Goal: Task Accomplishment & Management: Manage account settings

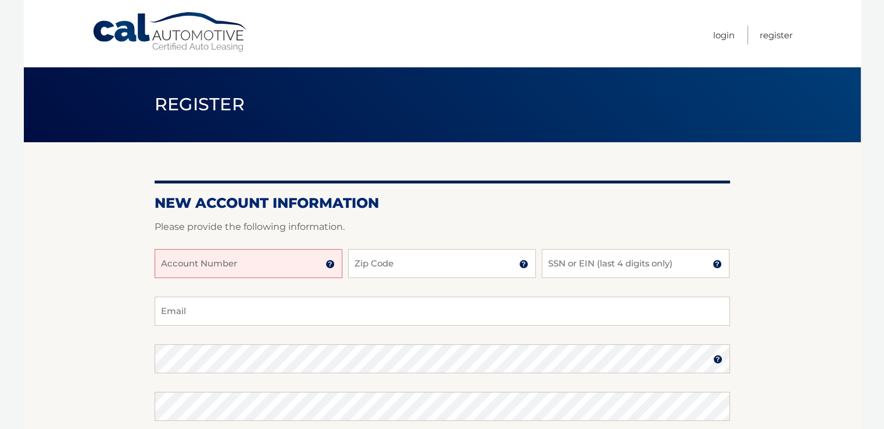
click at [173, 263] on input "Account Number" at bounding box center [249, 263] width 188 height 29
type input "44455996143"
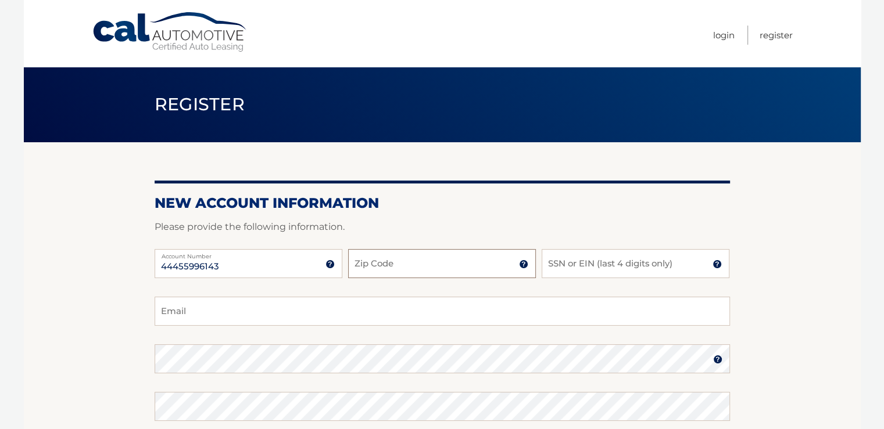
click at [373, 263] on input "Zip Code" at bounding box center [442, 263] width 188 height 29
type input "10562"
type input "ehalay@gmail.com"
click at [566, 263] on input "SSN or EIN (last 4 digits only)" at bounding box center [636, 263] width 188 height 29
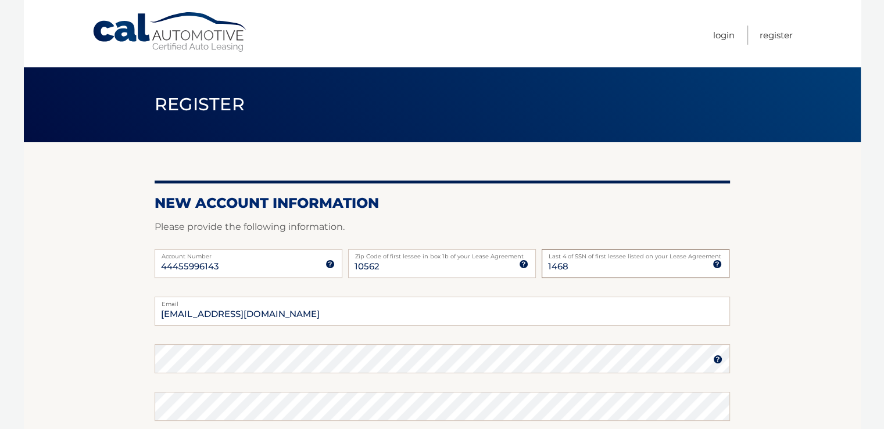
type input "1468"
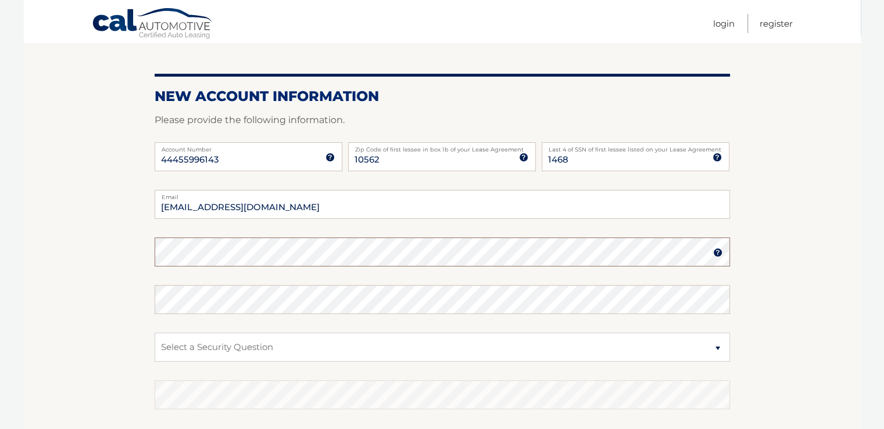
scroll to position [110, 0]
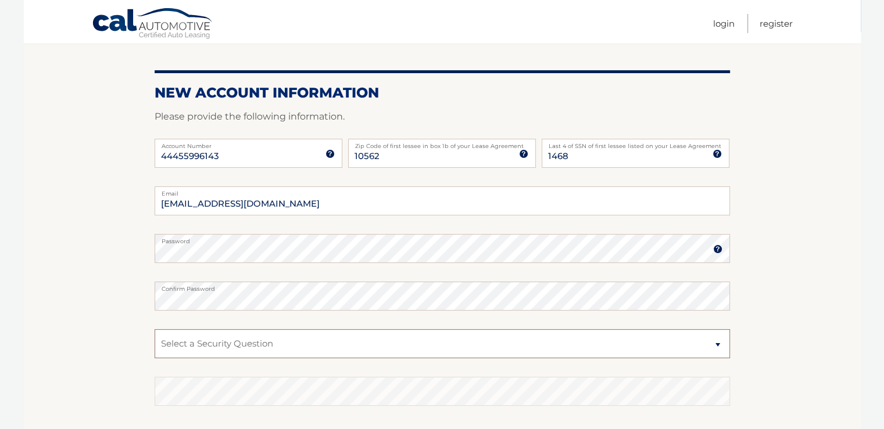
click at [179, 339] on select "Select a Security Question What was the name of your elementary school? What is…" at bounding box center [442, 343] width 575 height 29
select select "1"
click at [155, 329] on select "Select a Security Question What was the name of your elementary school? What is…" at bounding box center [442, 343] width 575 height 29
click at [169, 342] on select "Select a Security Question What was the name of your elementary school? What is…" at bounding box center [442, 343] width 575 height 29
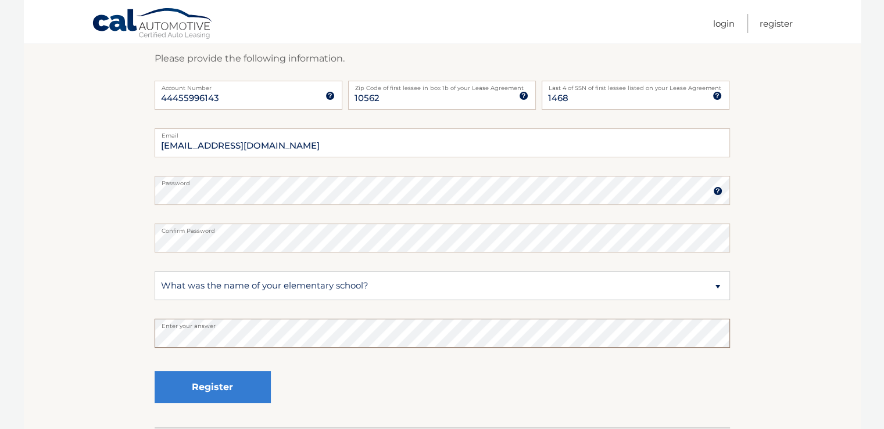
scroll to position [227, 0]
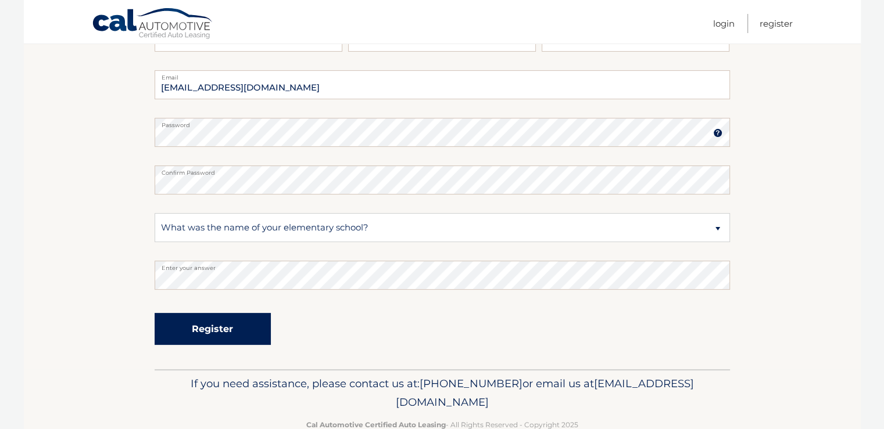
click at [217, 327] on button "Register" at bounding box center [213, 329] width 116 height 32
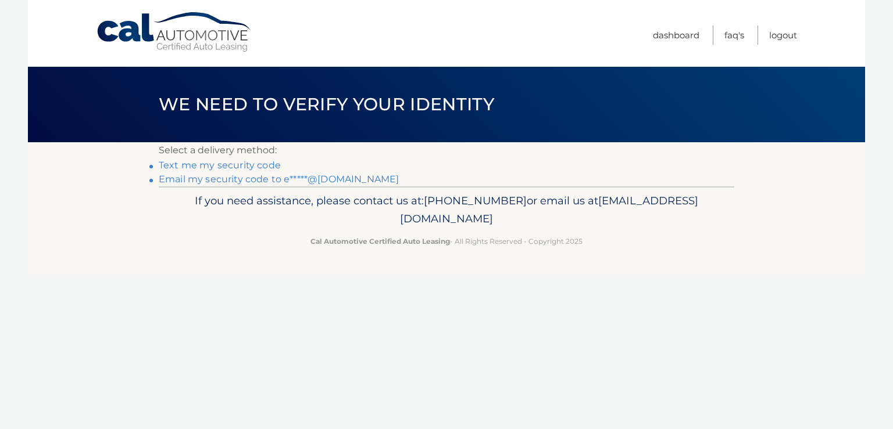
click at [246, 166] on link "Text me my security code" at bounding box center [220, 165] width 122 height 11
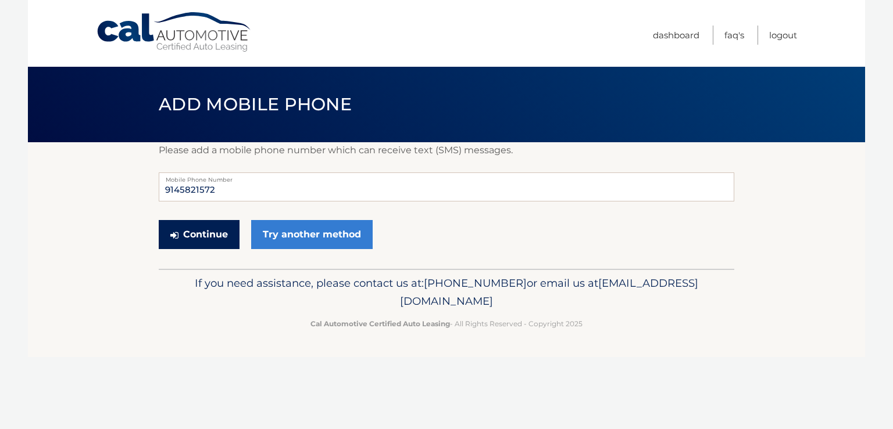
click at [196, 227] on button "Continue" at bounding box center [199, 234] width 81 height 29
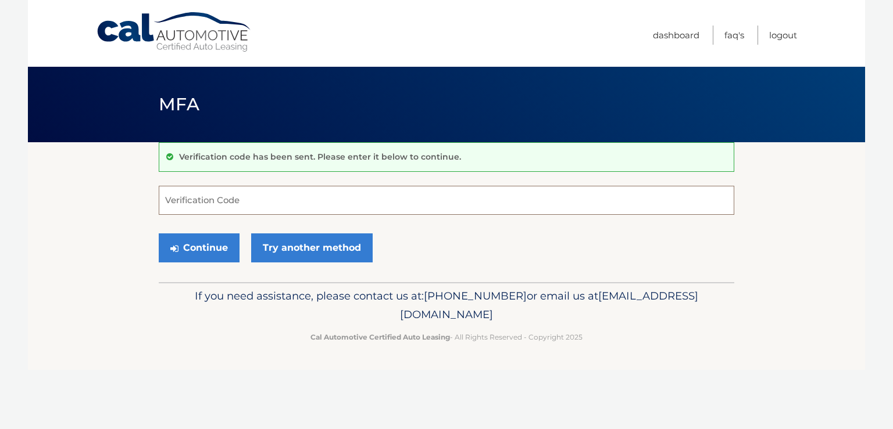
click at [183, 200] on input "Verification Code" at bounding box center [446, 200] width 575 height 29
type input "355651"
click at [206, 249] on button "Continue" at bounding box center [199, 248] width 81 height 29
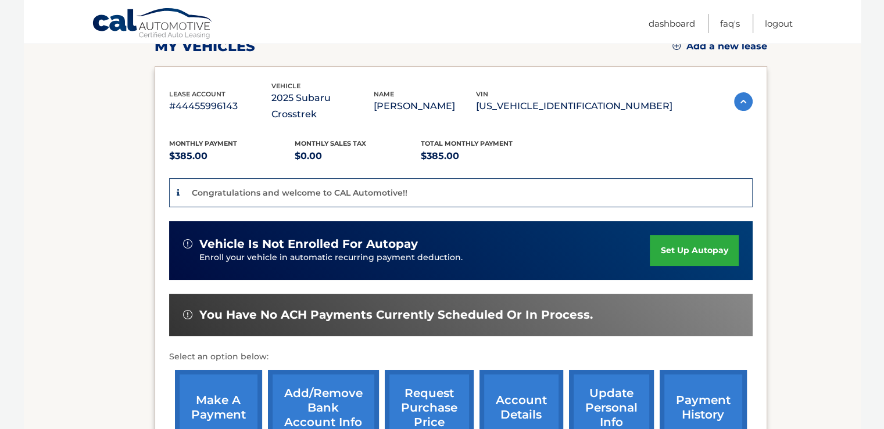
scroll to position [232, 0]
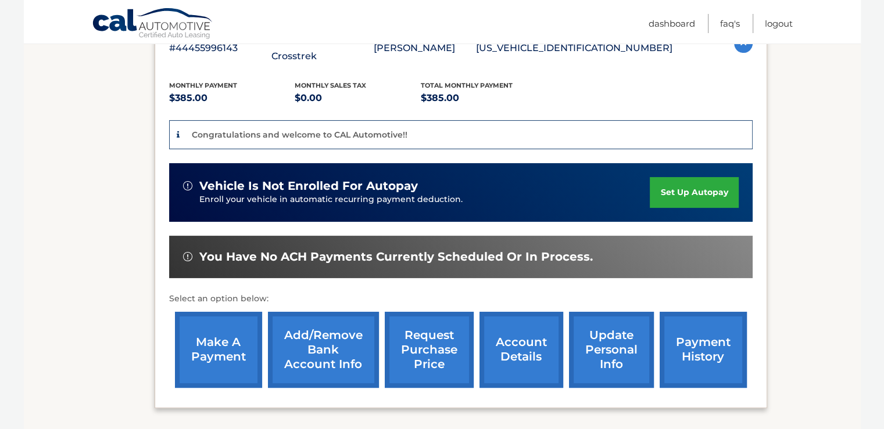
click at [693, 177] on link "set up autopay" at bounding box center [694, 192] width 88 height 31
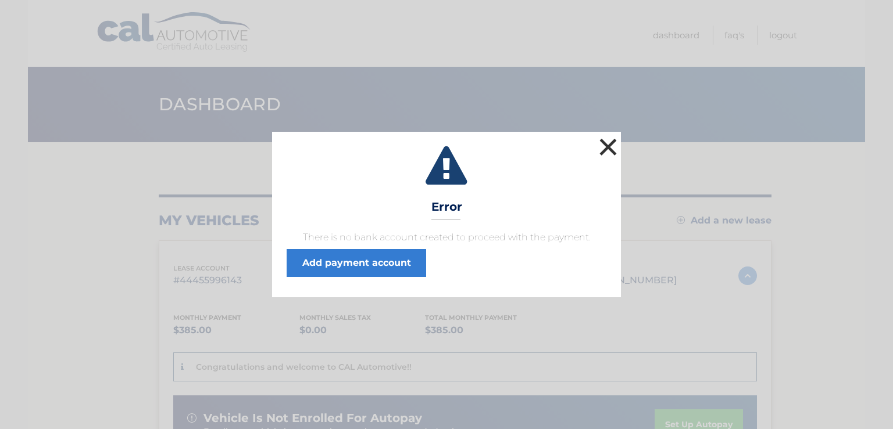
click at [606, 144] on button "×" at bounding box center [607, 146] width 23 height 23
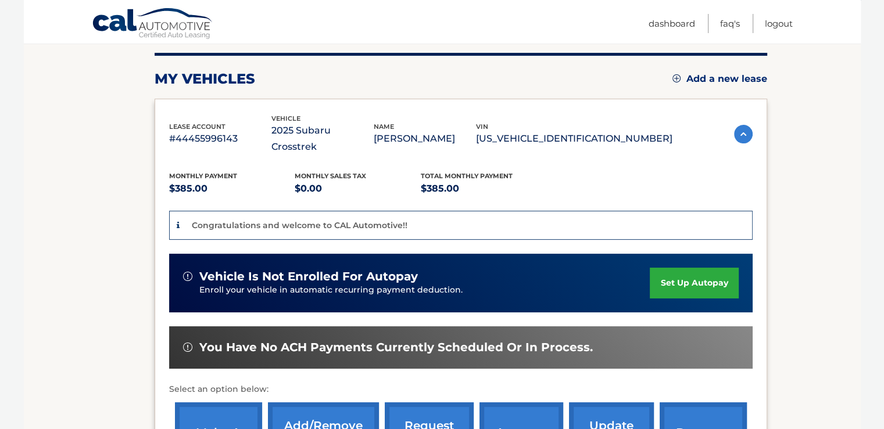
scroll to position [84, 0]
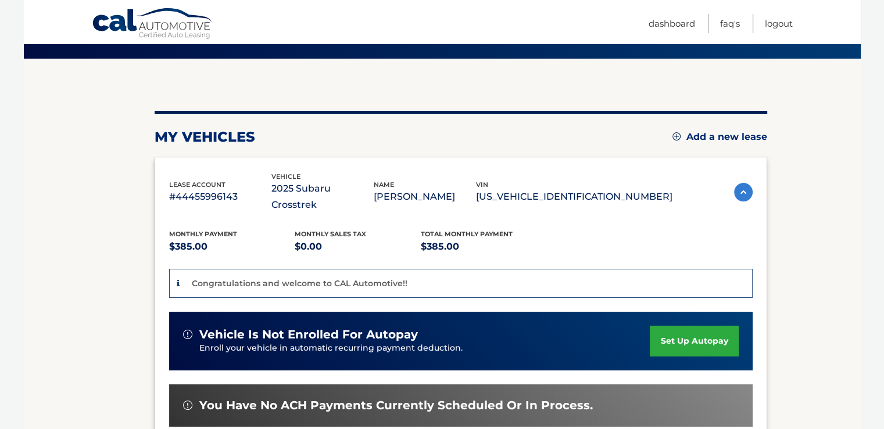
click at [680, 326] on link "set up autopay" at bounding box center [694, 341] width 88 height 31
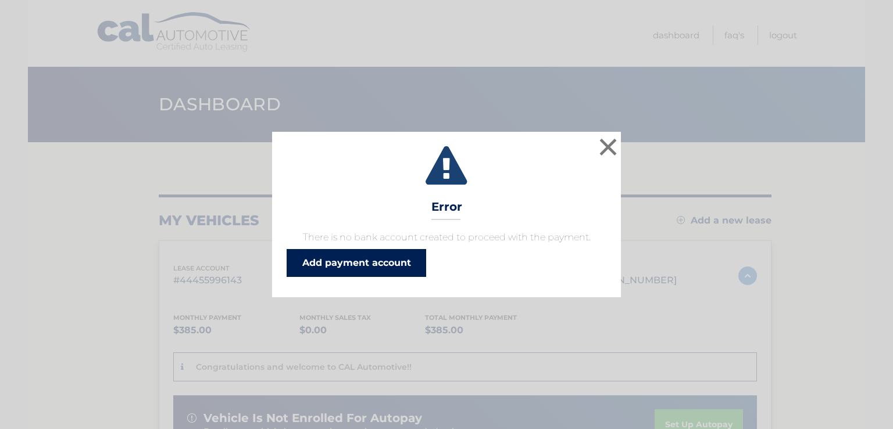
click at [381, 261] on link "Add payment account" at bounding box center [355, 263] width 139 height 28
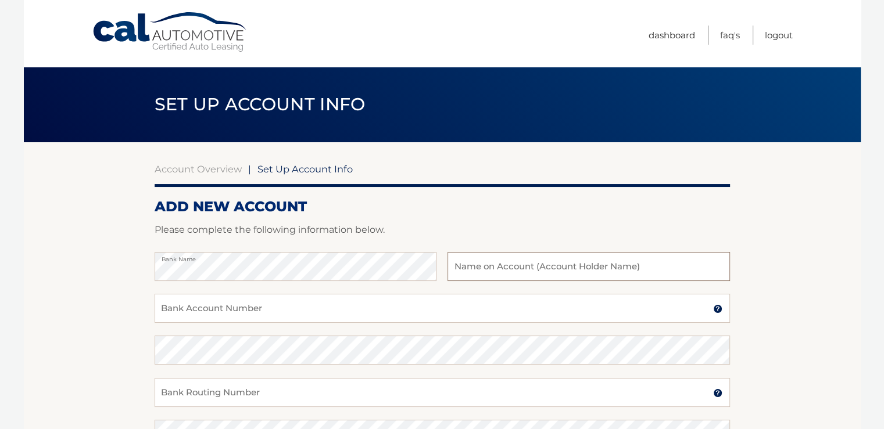
click at [468, 265] on input "text" at bounding box center [588, 266] width 282 height 29
type input "[PERSON_NAME]"
click at [170, 305] on input "Bank Account Number" at bounding box center [442, 308] width 575 height 29
type input "76460791"
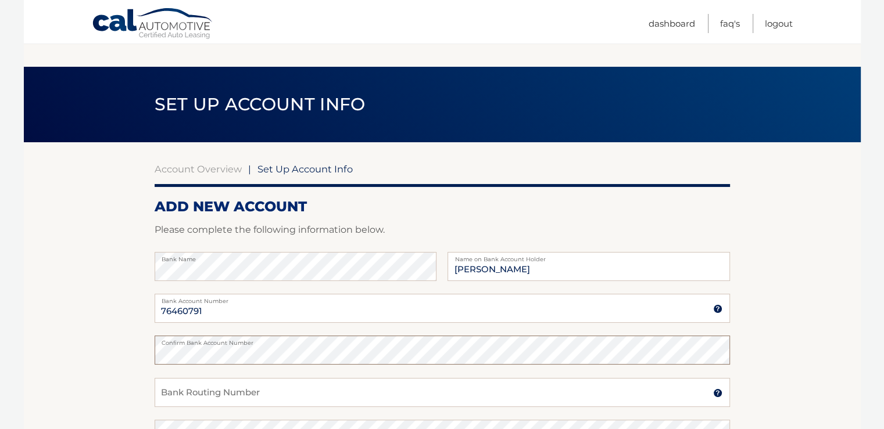
scroll to position [58, 0]
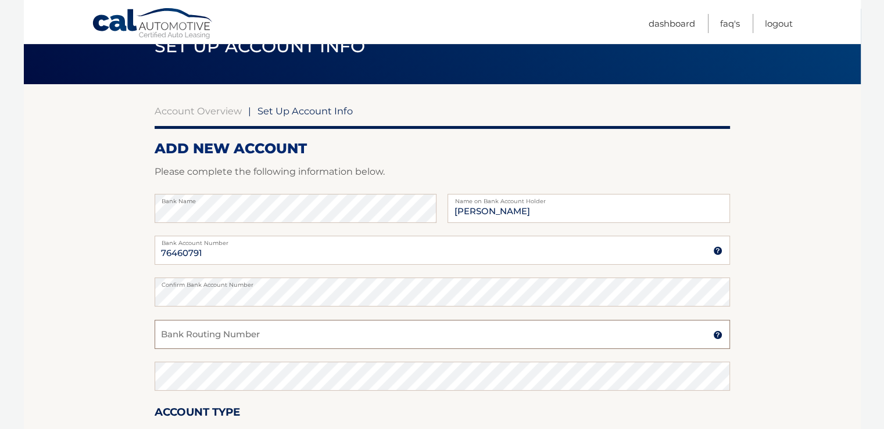
click at [167, 333] on input "Bank Routing Number" at bounding box center [442, 334] width 575 height 29
type input "021000089"
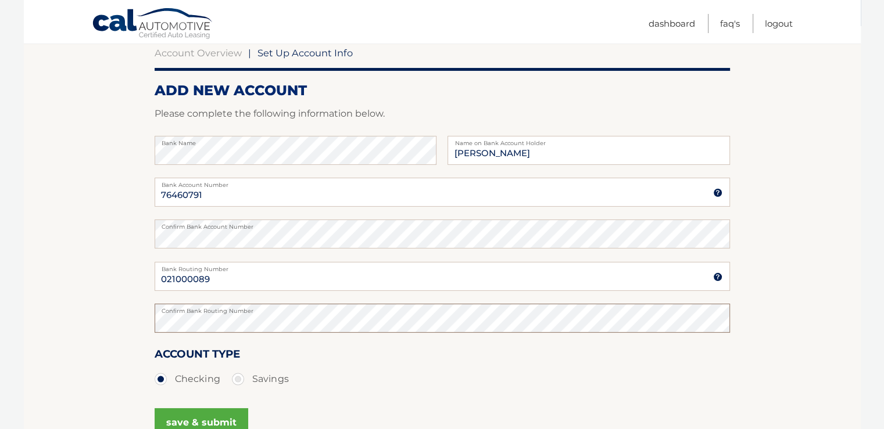
scroll to position [174, 0]
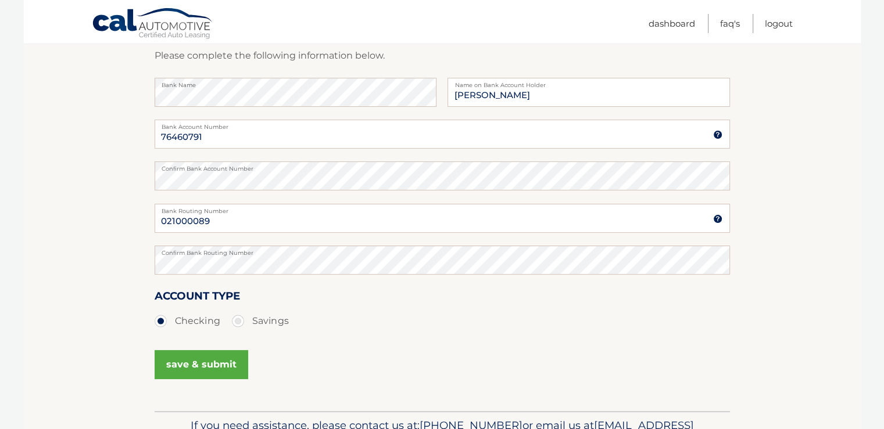
click at [202, 361] on button "save & submit" at bounding box center [202, 364] width 94 height 29
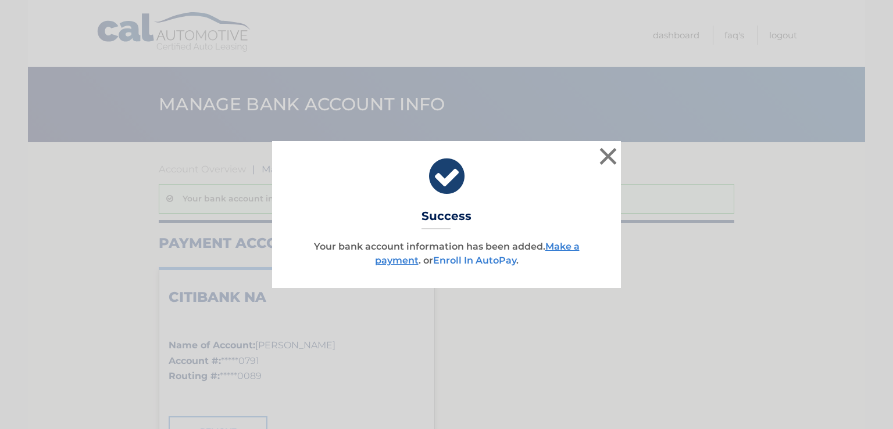
click at [489, 260] on link "Enroll In AutoPay" at bounding box center [474, 260] width 83 height 11
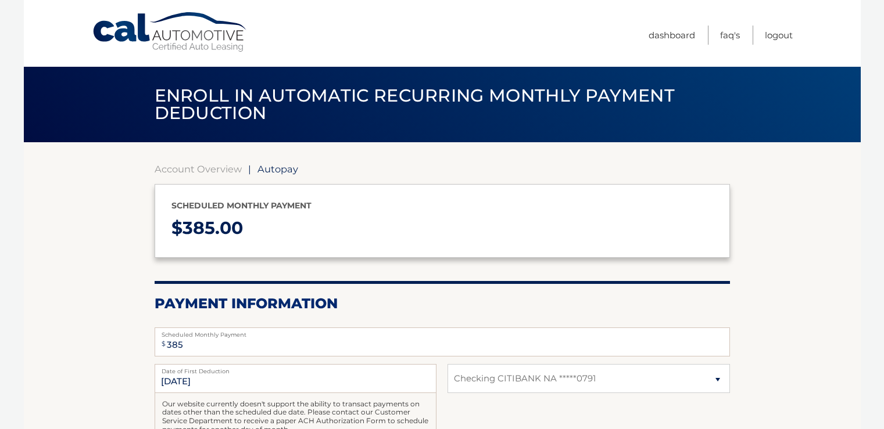
select select "NWFiNDc0ZTQtZjhjYi00ZDkzLTg1OTMtZmExNmNlMzc5OTU3"
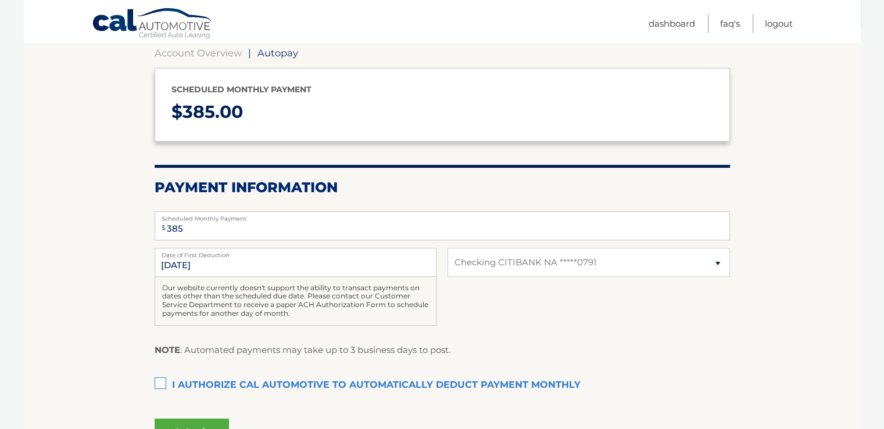
scroll to position [174, 0]
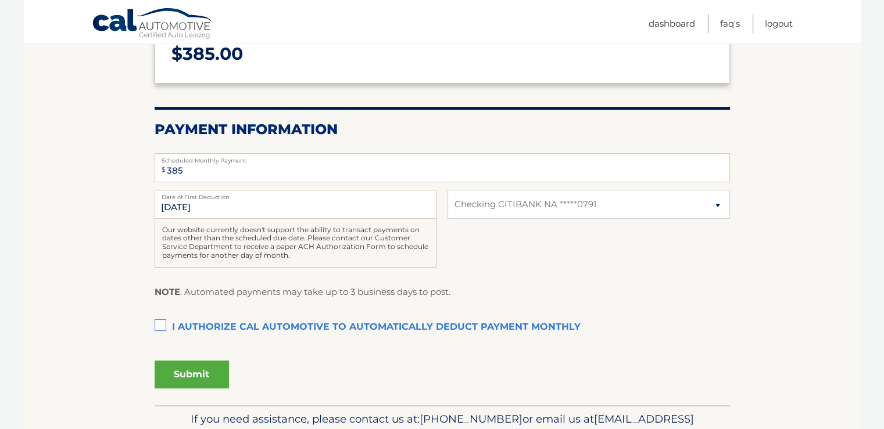
click at [164, 327] on label "I authorize cal automotive to automatically deduct payment monthly This checkbo…" at bounding box center [442, 327] width 575 height 23
click at [0, 0] on input "I authorize cal automotive to automatically deduct payment monthly This checkbo…" at bounding box center [0, 0] width 0 height 0
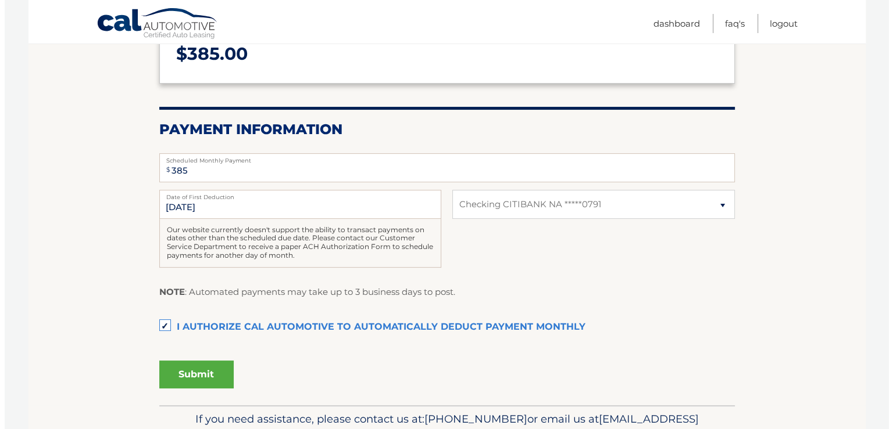
scroll to position [232, 0]
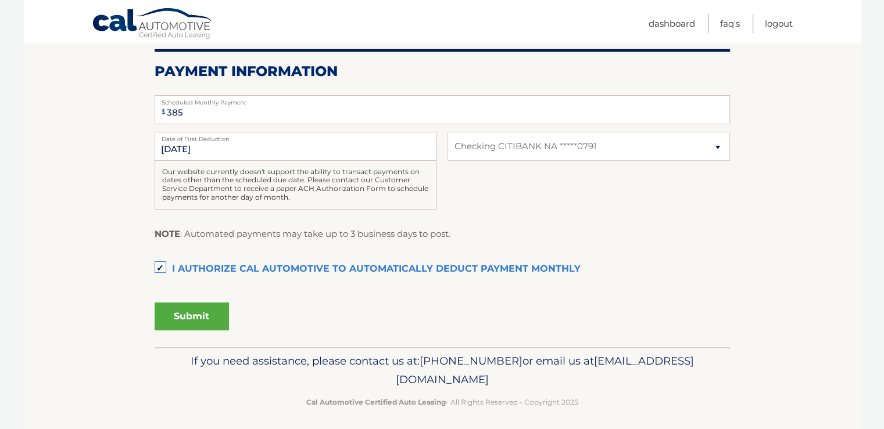
click at [195, 314] on button "Submit" at bounding box center [192, 317] width 74 height 28
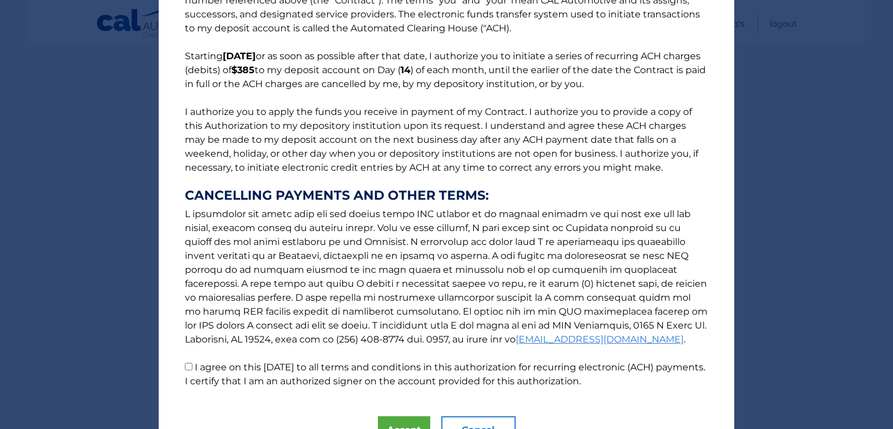
scroll to position [116, 0]
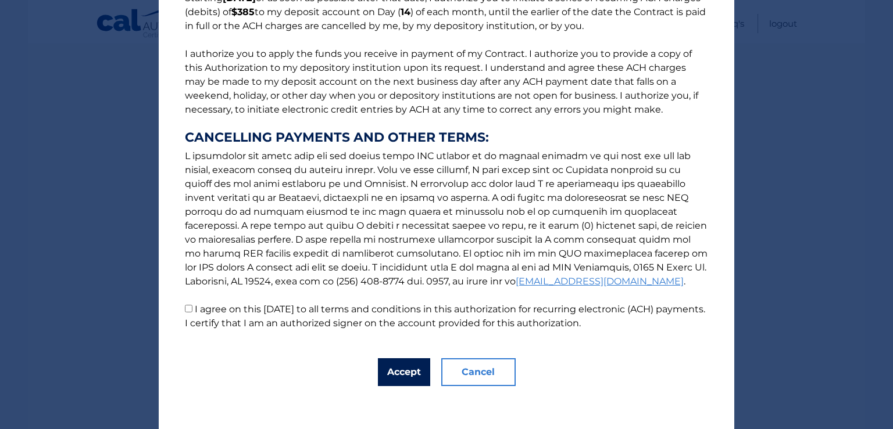
click at [407, 370] on button "Accept" at bounding box center [404, 373] width 52 height 28
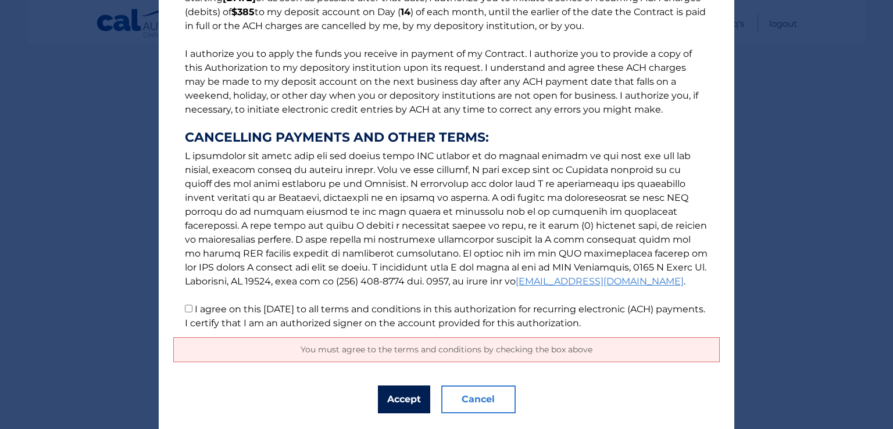
scroll to position [146, 0]
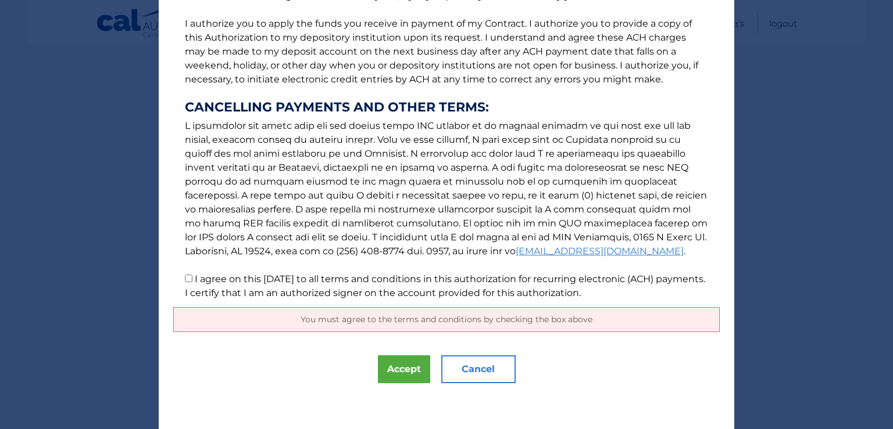
click at [181, 283] on p "The words "I" "me" and "my" mean any identified Customer who signs this Authori…" at bounding box center [446, 88] width 546 height 423
click at [185, 280] on input "I agree on this [DATE] to all terms and conditions in this authorization for re…" at bounding box center [189, 279] width 8 height 8
checkbox input "true"
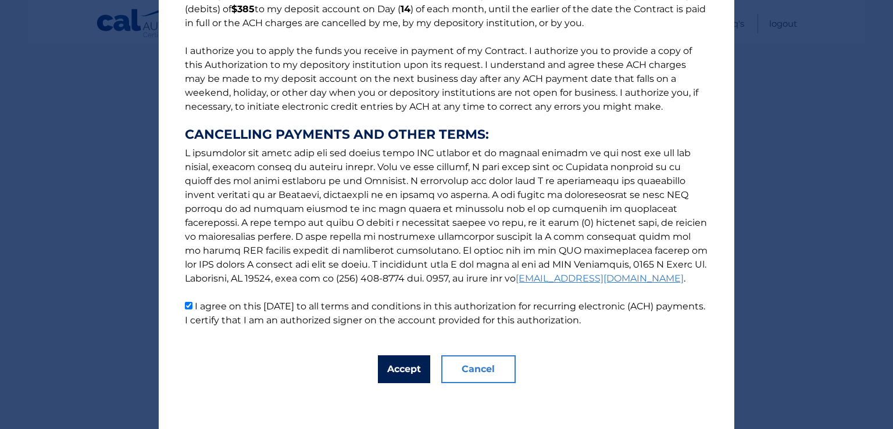
click at [403, 370] on button "Accept" at bounding box center [404, 370] width 52 height 28
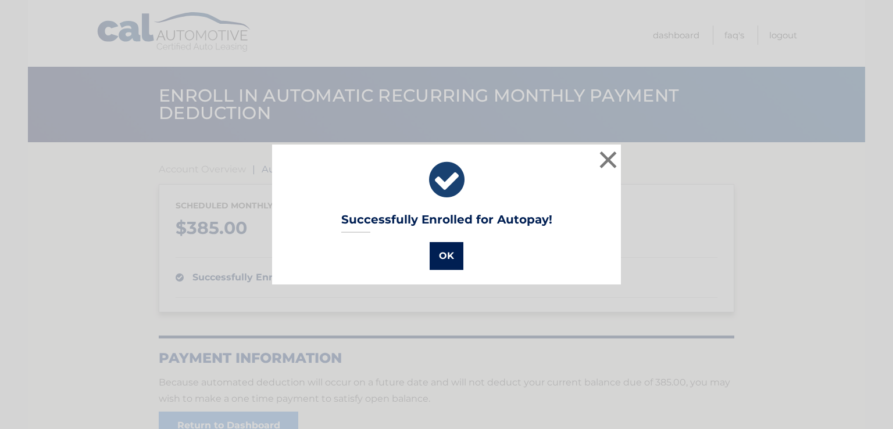
click at [439, 256] on button "OK" at bounding box center [446, 256] width 34 height 28
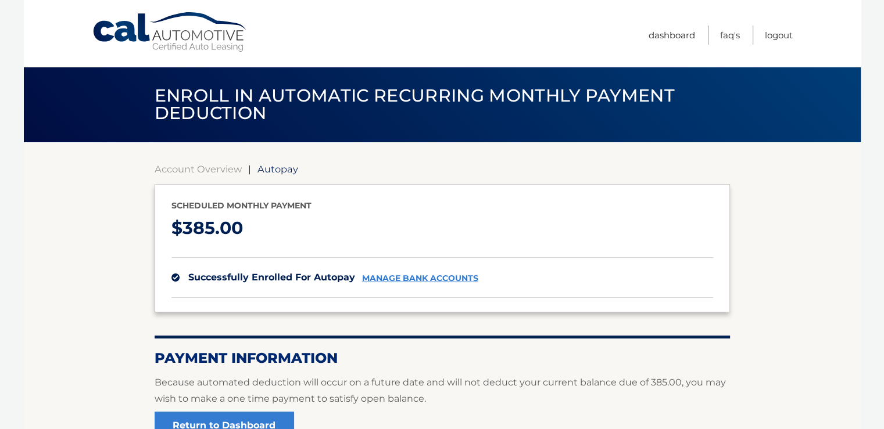
scroll to position [58, 0]
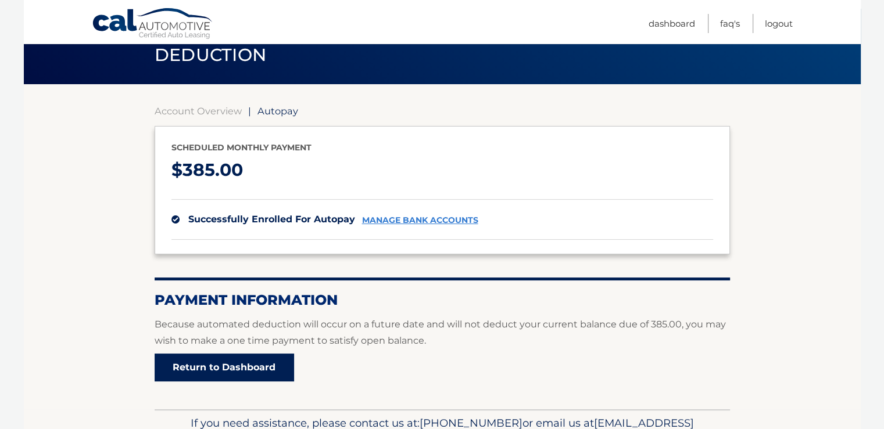
click at [243, 366] on link "Return to Dashboard" at bounding box center [224, 368] width 139 height 28
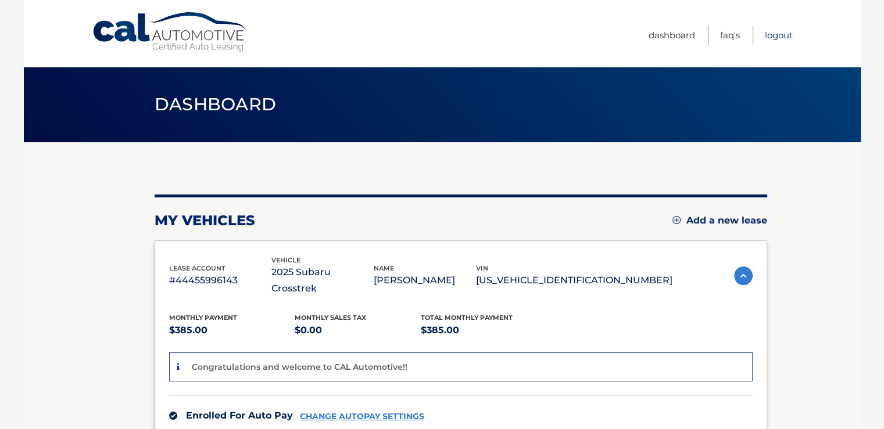
click at [777, 34] on link "Logout" at bounding box center [779, 35] width 28 height 19
